Goal: Task Accomplishment & Management: Use online tool/utility

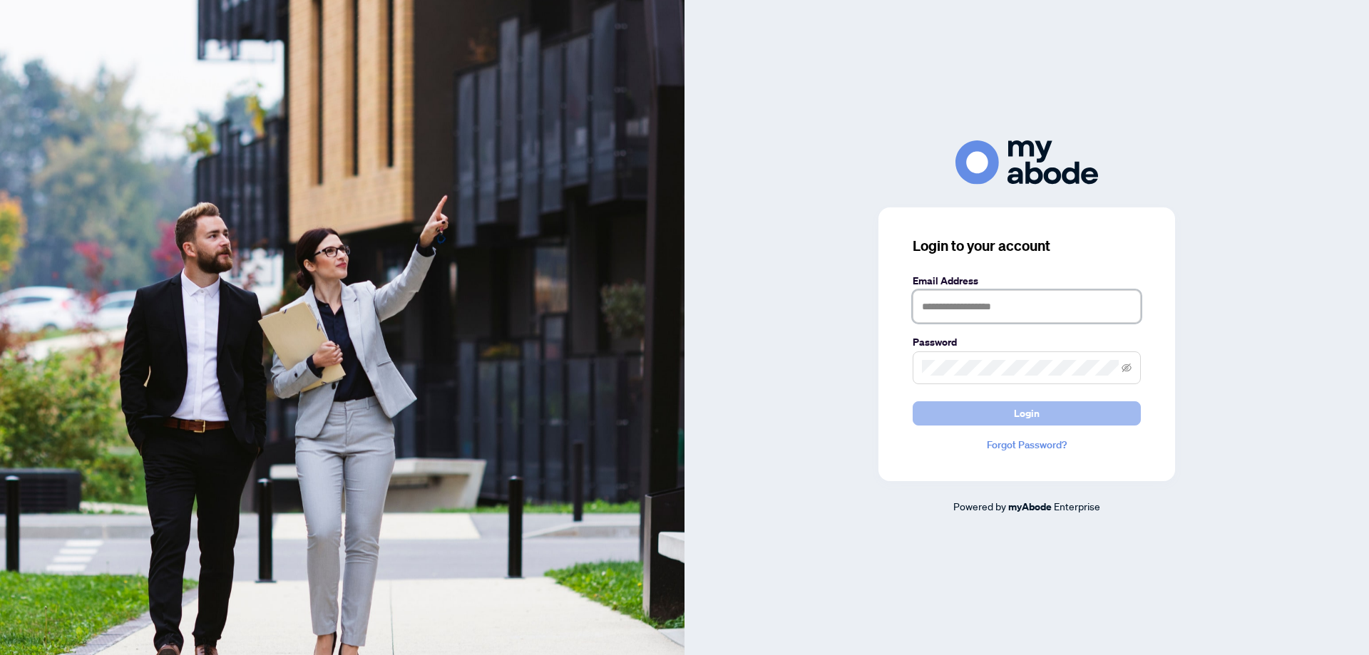
type input "**********"
click at [1106, 404] on button "Login" at bounding box center [1027, 413] width 228 height 24
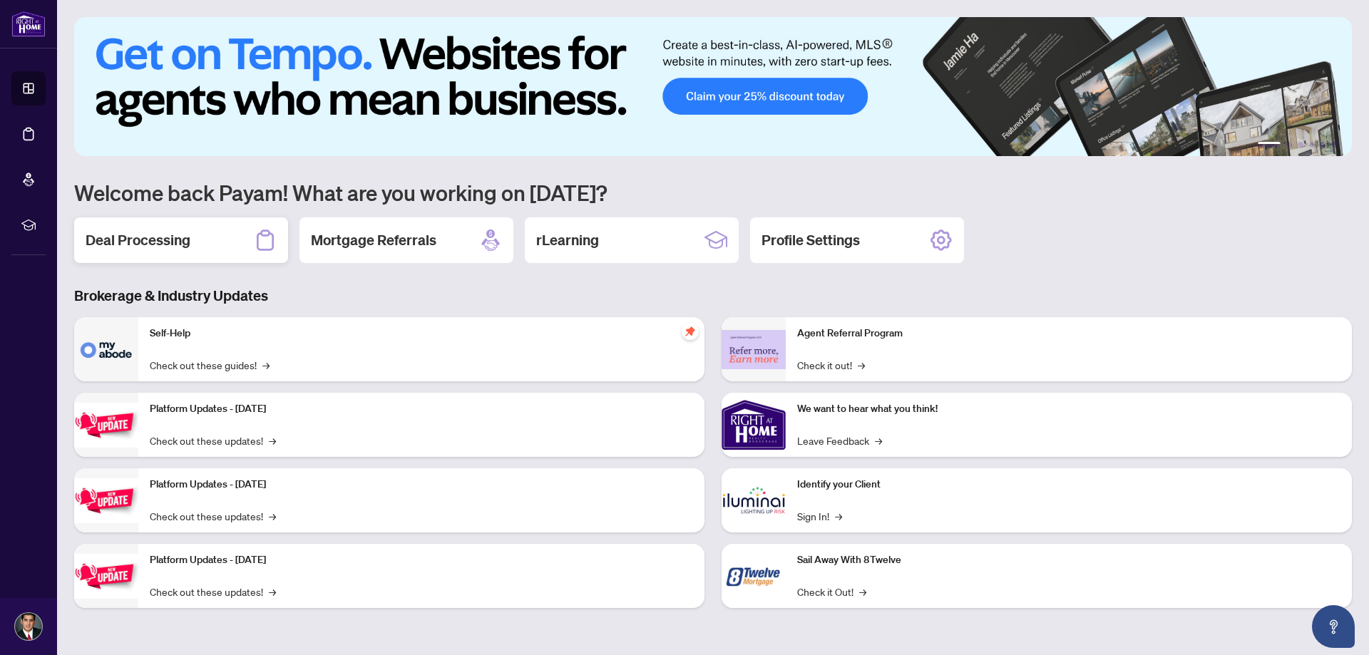
click at [217, 245] on div "Deal Processing" at bounding box center [181, 240] width 214 height 46
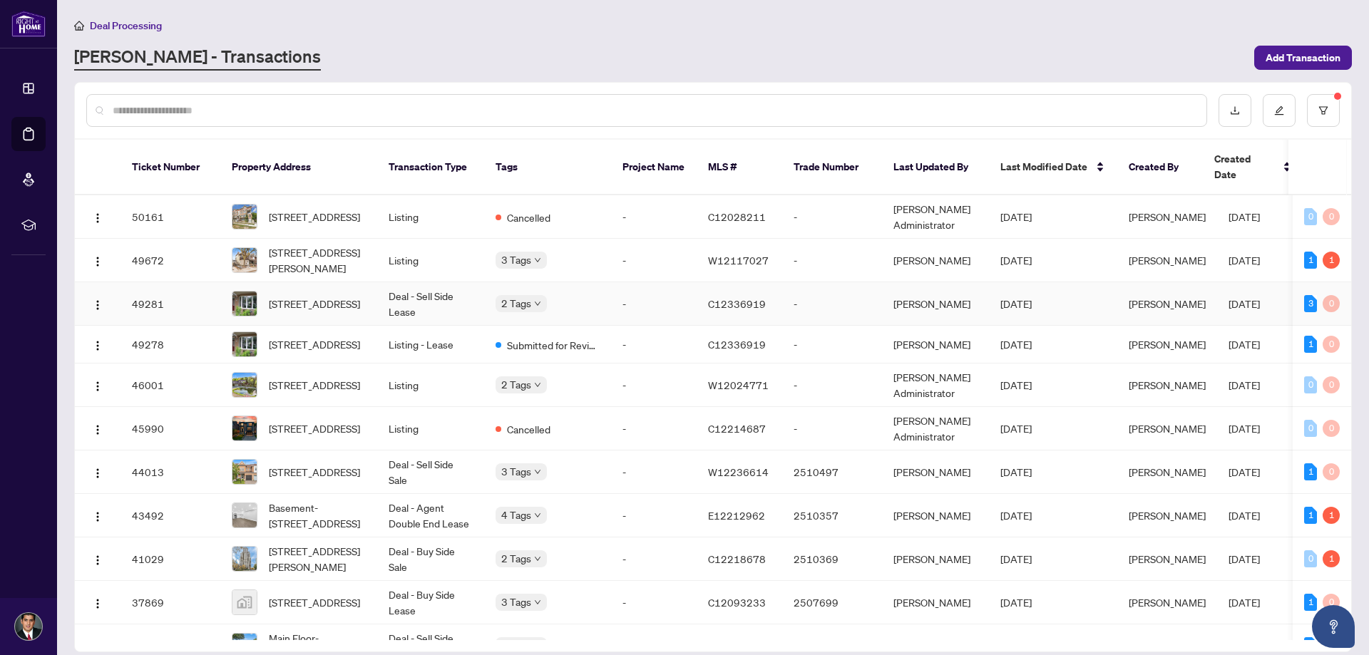
click at [420, 294] on td "Deal - Sell Side Lease" at bounding box center [430, 303] width 107 height 43
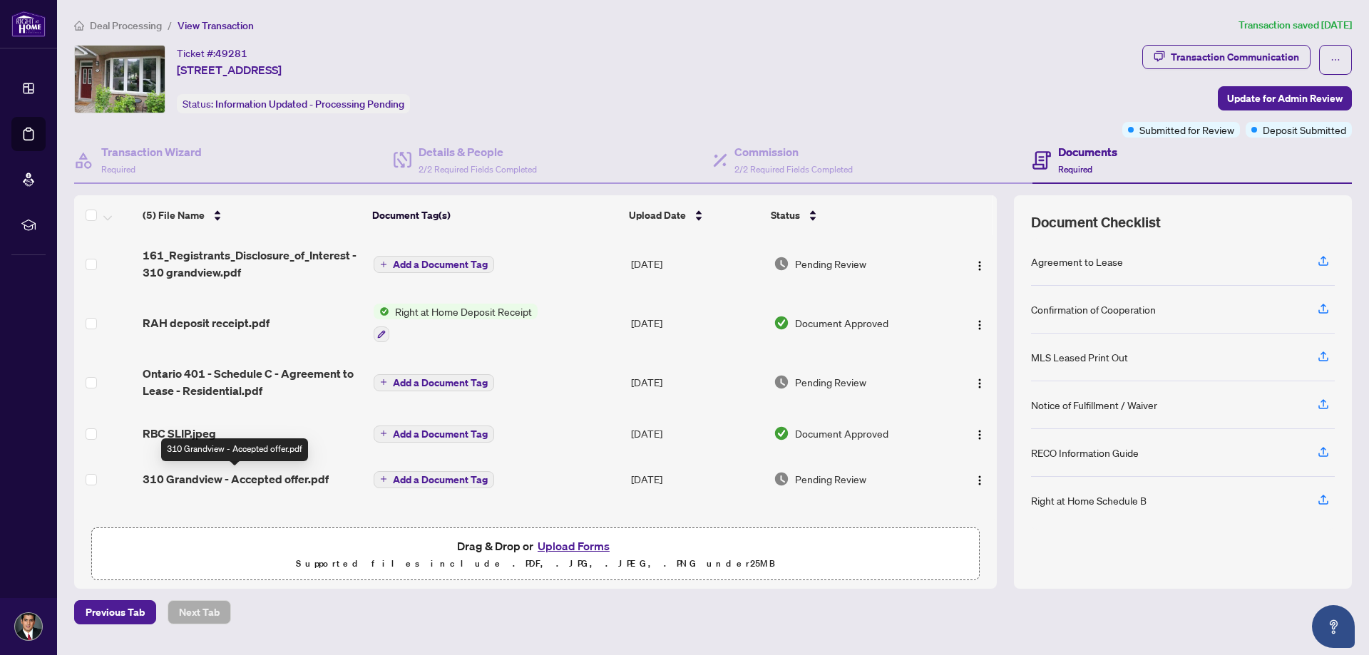
click at [245, 475] on span "310 Grandview - Accepted offer.pdf" at bounding box center [236, 479] width 186 height 17
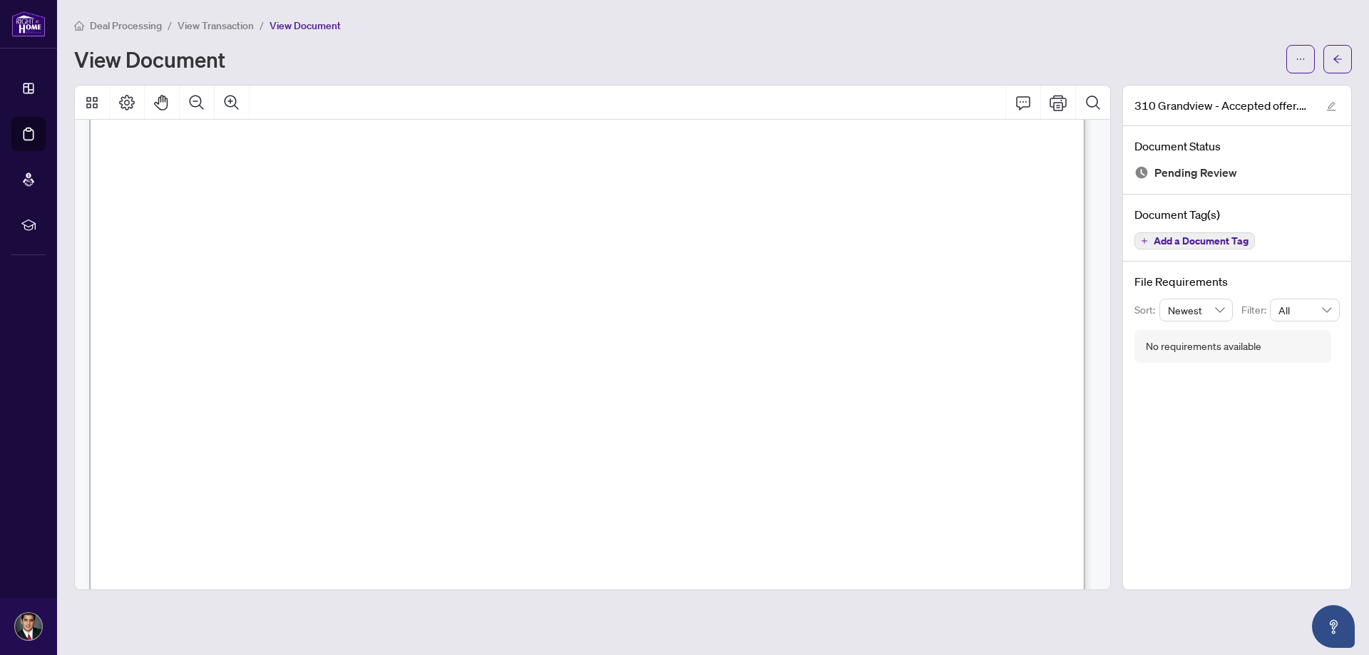
scroll to position [143, 0]
